Goal: Task Accomplishment & Management: Complete application form

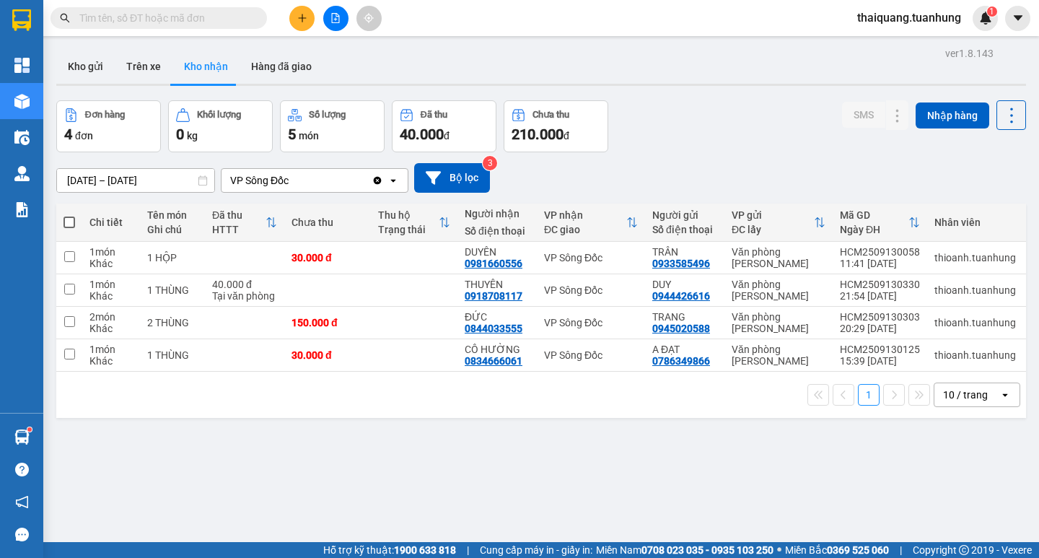
click at [231, 25] on input "text" at bounding box center [164, 18] width 170 height 16
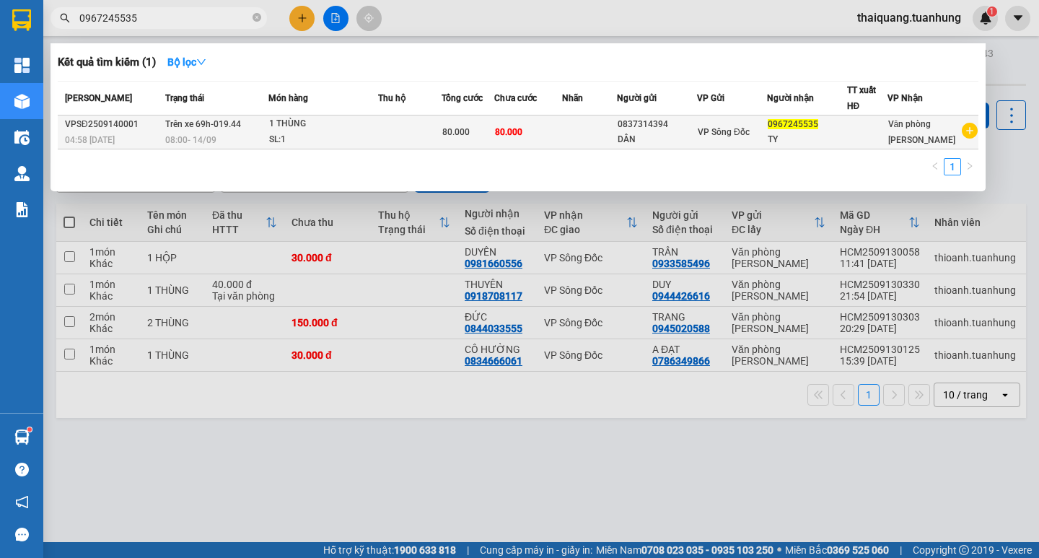
type input "0967245535"
click at [697, 130] on div "0837314394" at bounding box center [657, 124] width 79 height 15
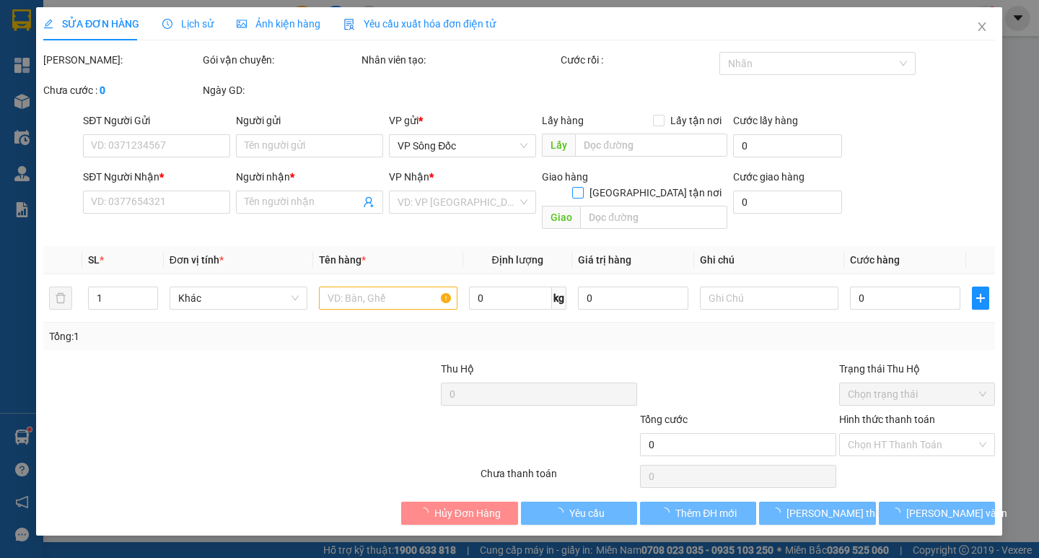
type input "0837314394"
type input "DÂN"
type input "0967245535"
type input "TY"
type input "80.000"
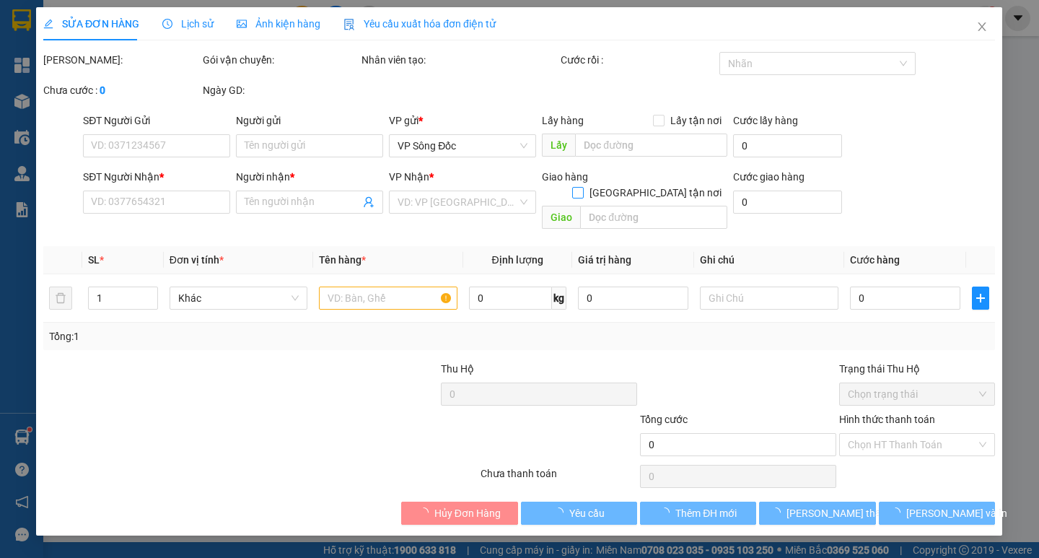
type input "80.000"
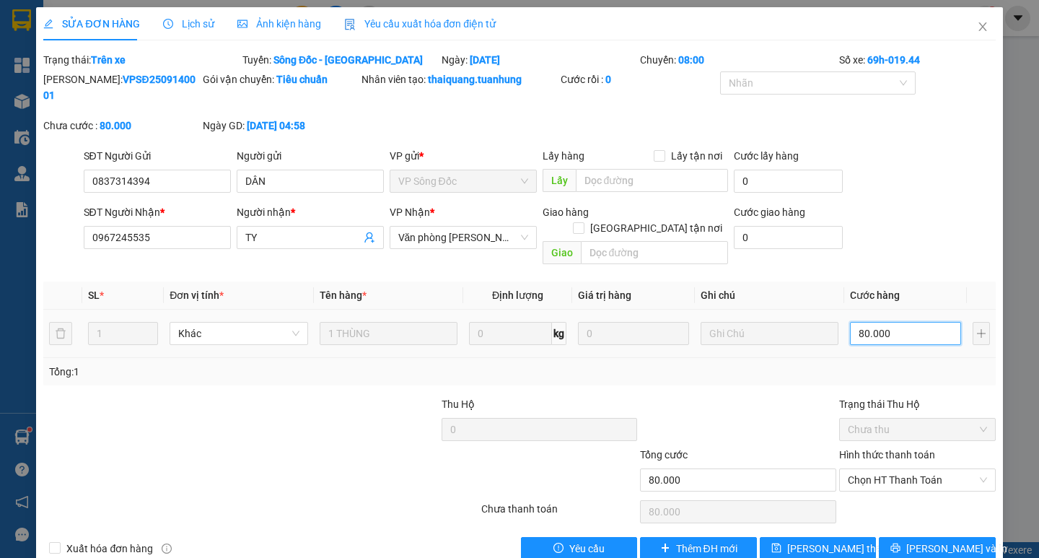
click at [887, 322] on input "80.000" at bounding box center [905, 333] width 111 height 23
type input "5"
type input "50"
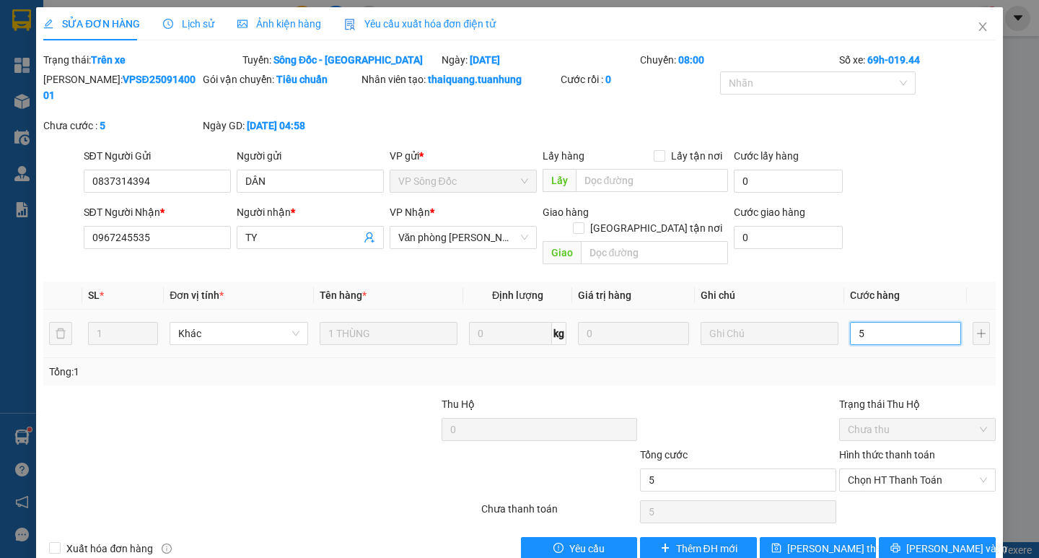
type input "50"
type input "50.000"
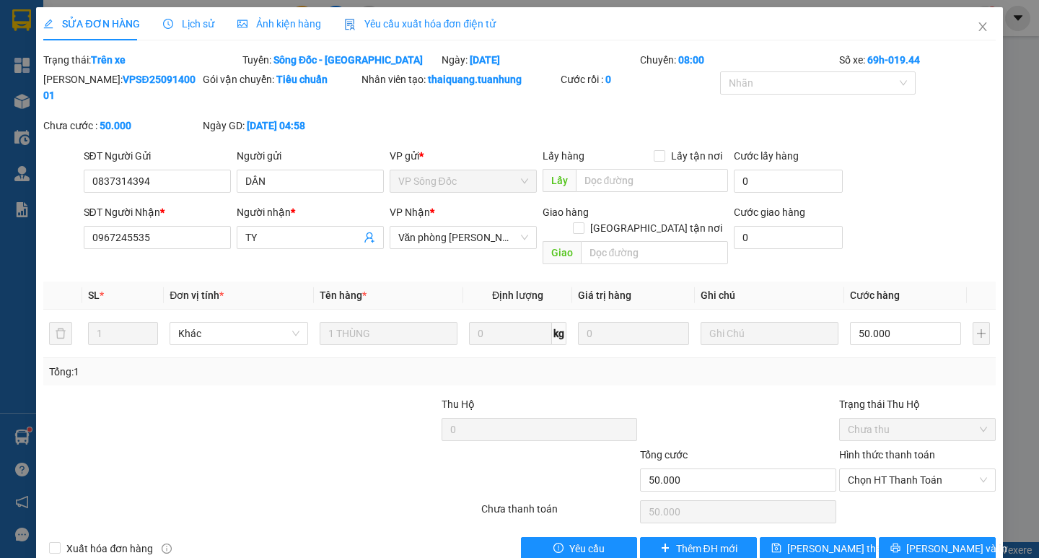
click at [916, 227] on div "SĐT Người Nhận * 0967245535 Người nhận * TY VP Nhận * Văn phòng [PERSON_NAME] h…" at bounding box center [540, 237] width 918 height 66
click at [901, 543] on icon "printer" at bounding box center [896, 548] width 10 height 10
